Goal: Check status

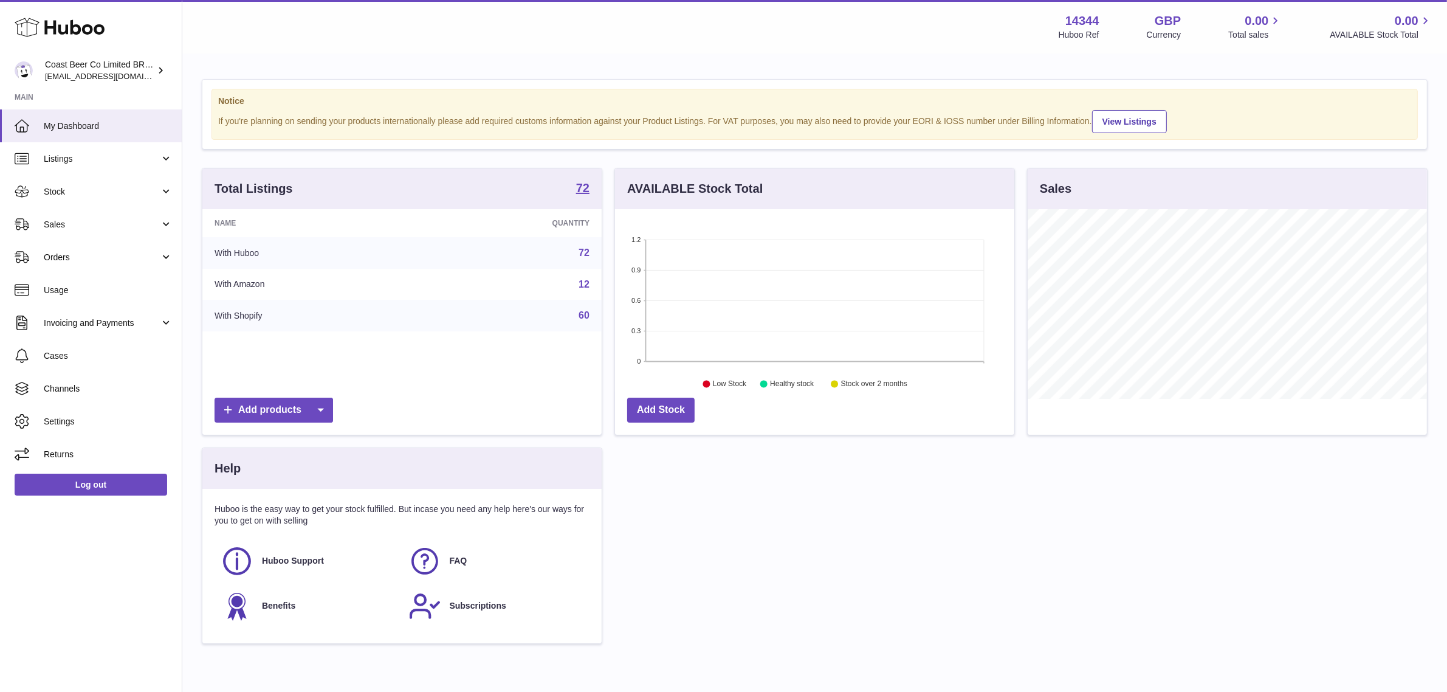
scroll to position [189, 399]
click at [93, 232] on link "Sales" at bounding box center [91, 224] width 182 height 33
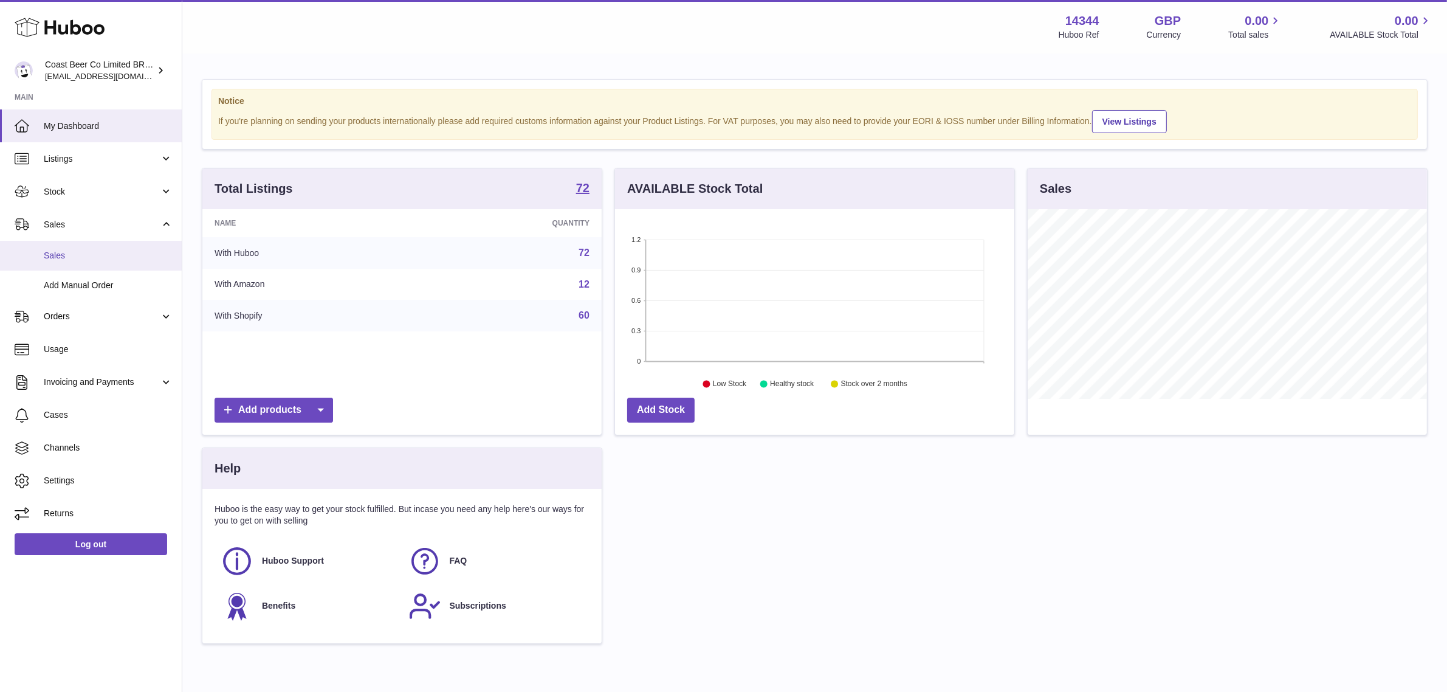
click at [70, 259] on span "Sales" at bounding box center [108, 256] width 129 height 12
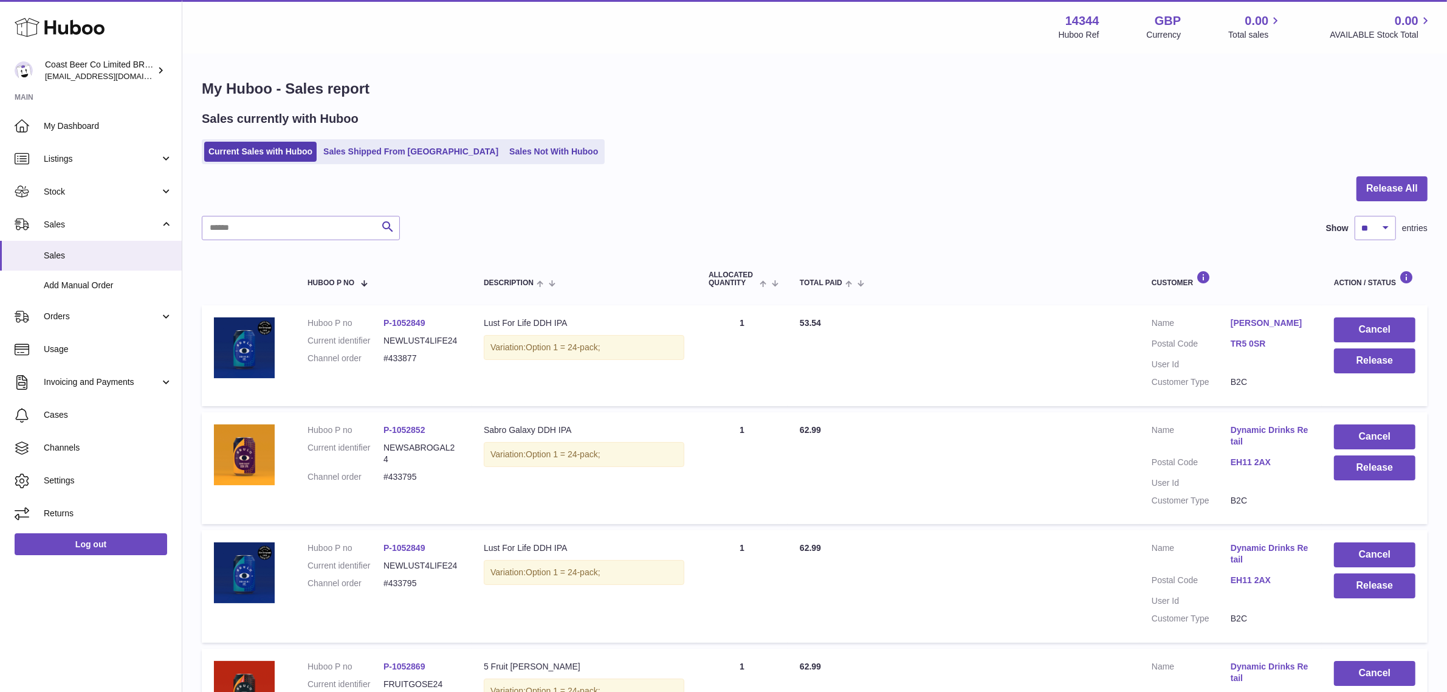
click at [819, 113] on div "Sales currently with Huboo" at bounding box center [815, 119] width 1226 height 16
